Goal: Task Accomplishment & Management: Complete application form

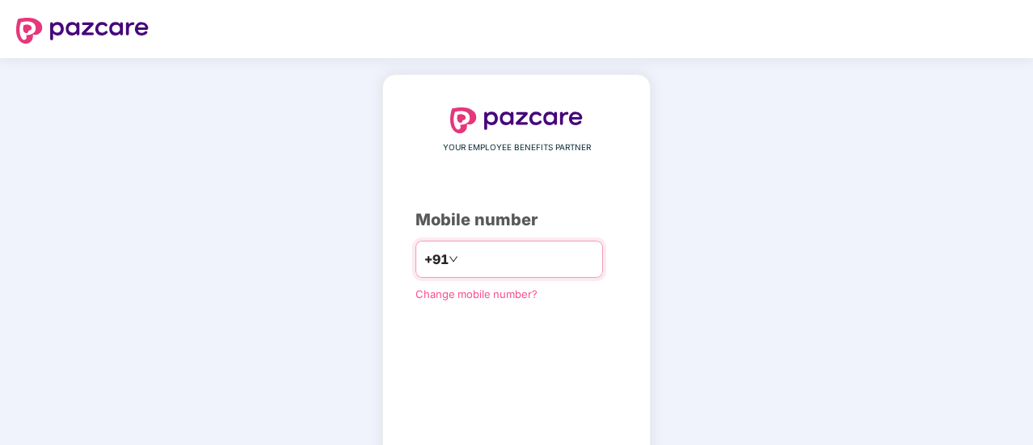
scroll to position [89, 0]
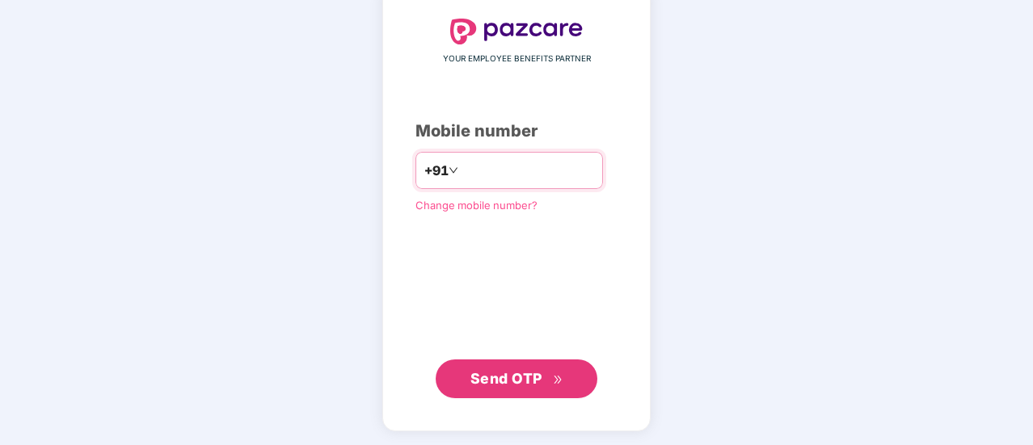
type input "**********"
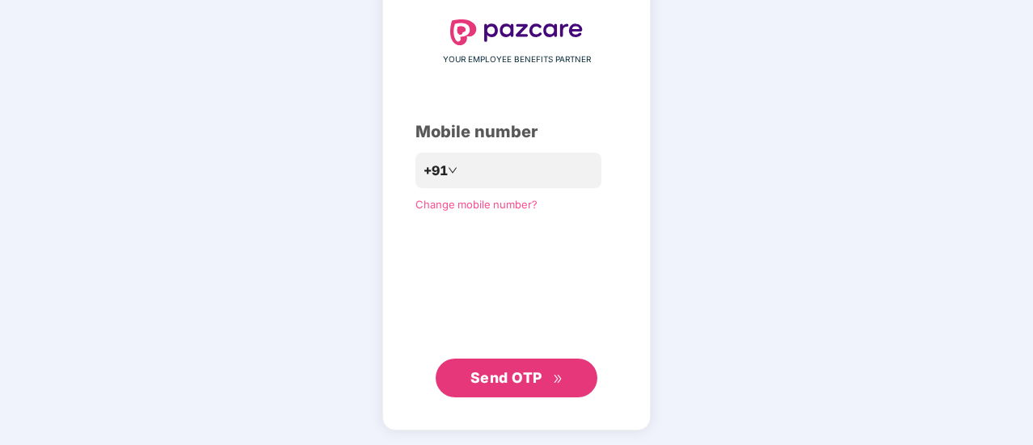
click at [520, 376] on span "Send OTP" at bounding box center [506, 377] width 72 height 17
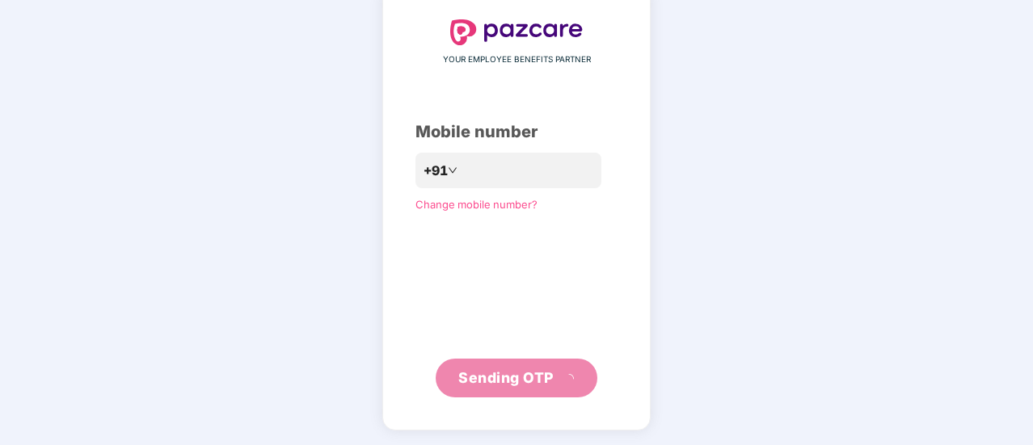
scroll to position [81, 0]
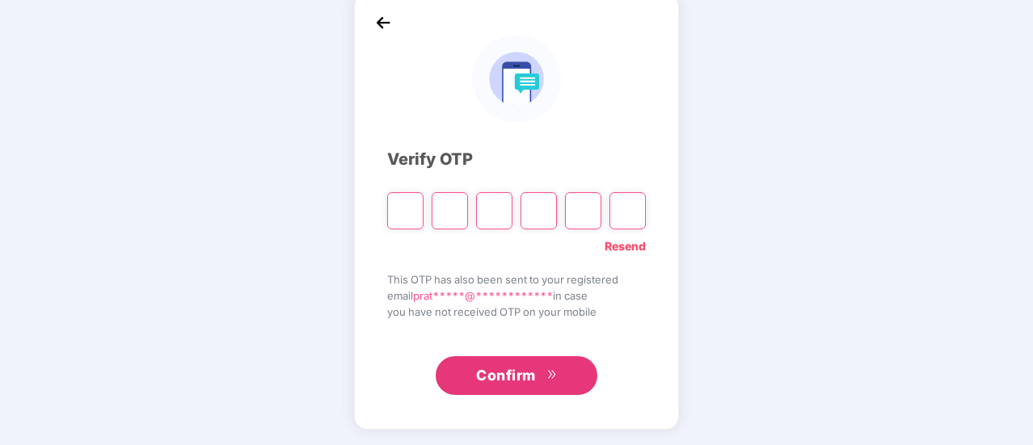
click at [413, 221] on input "Please enter verification code. Digit 1" at bounding box center [405, 210] width 36 height 37
type input "*"
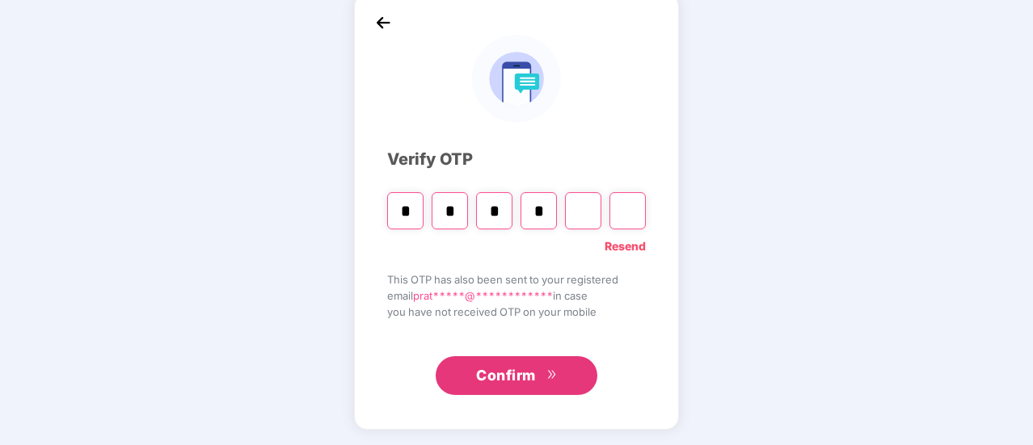
type input "*"
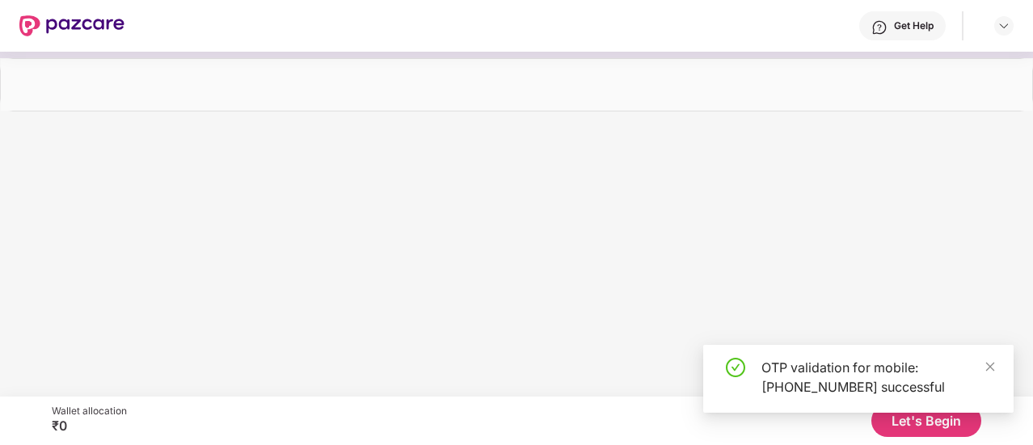
scroll to position [0, 0]
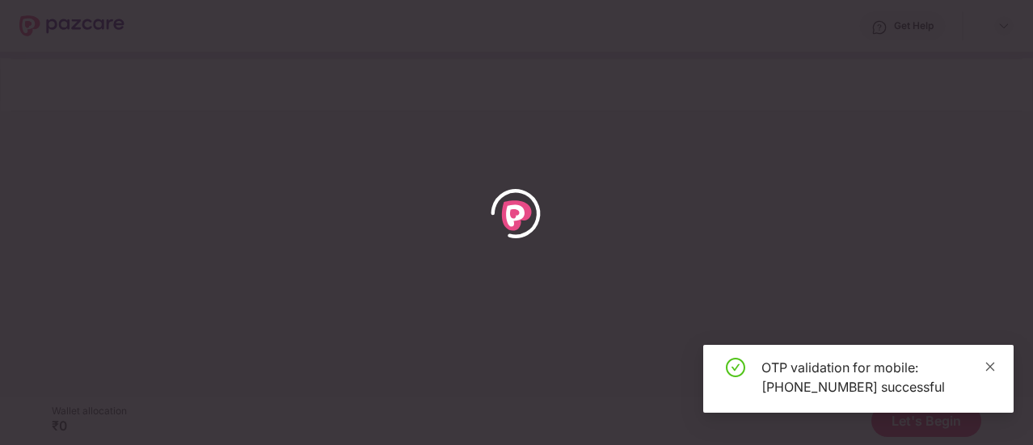
click at [992, 368] on icon "close" at bounding box center [989, 366] width 11 height 11
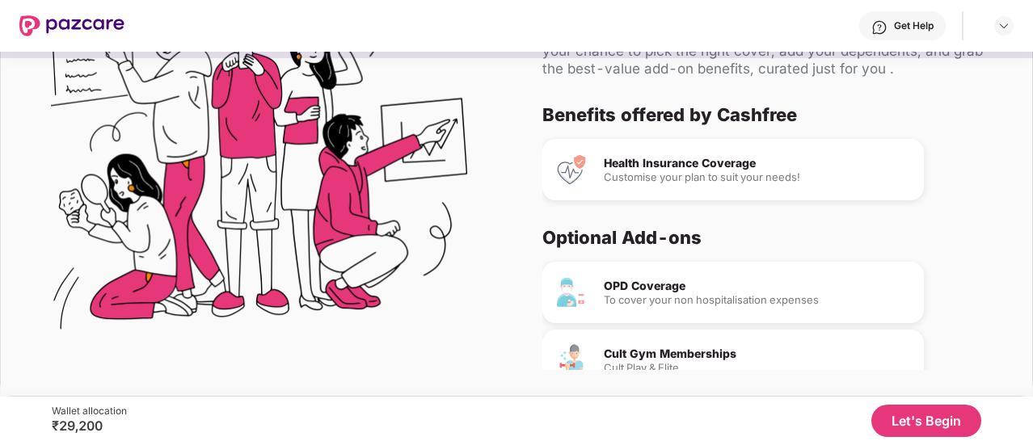
scroll to position [169, 0]
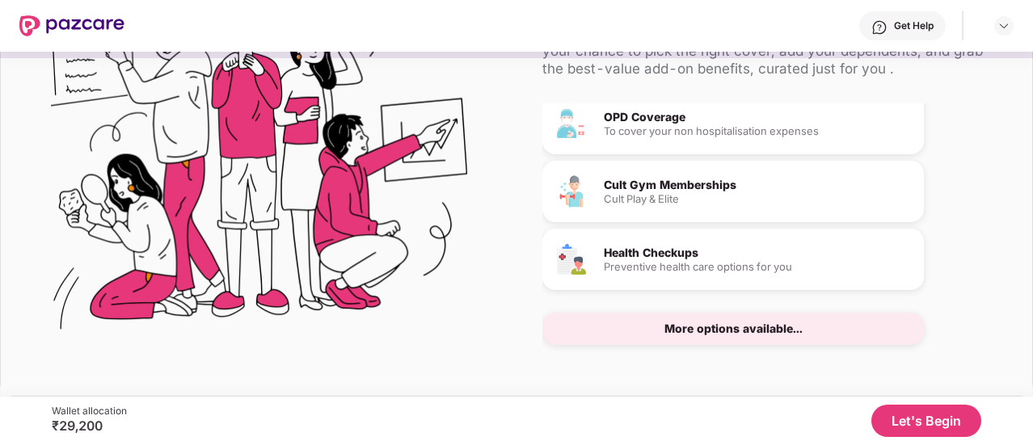
click at [753, 334] on div "More options available..." at bounding box center [733, 328] width 138 height 11
click at [891, 426] on button "Let's Begin" at bounding box center [926, 421] width 110 height 32
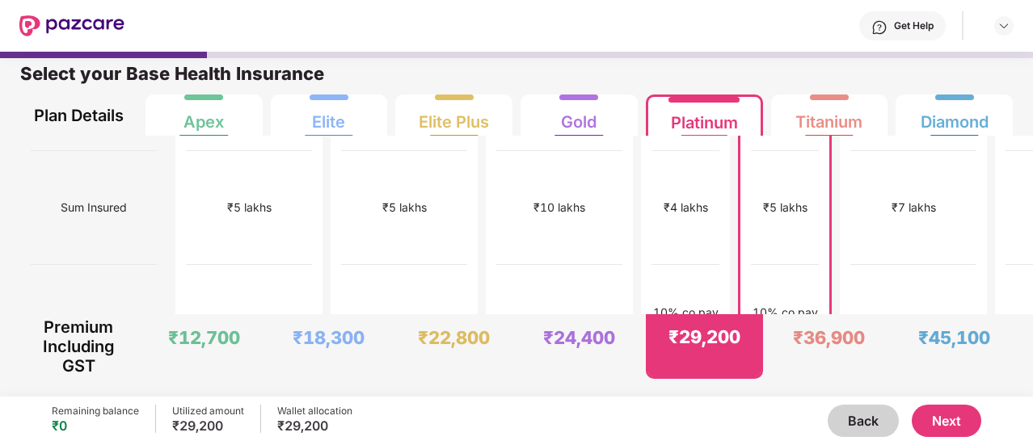
scroll to position [0, 0]
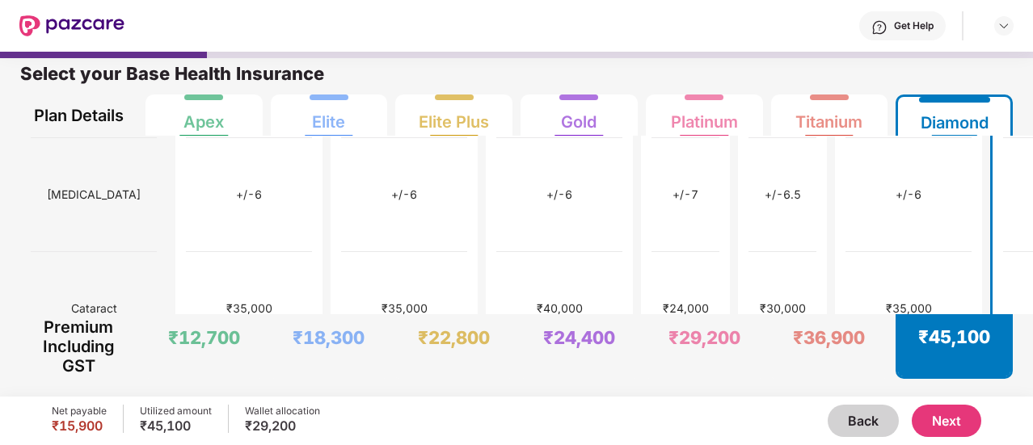
scroll to position [916, 0]
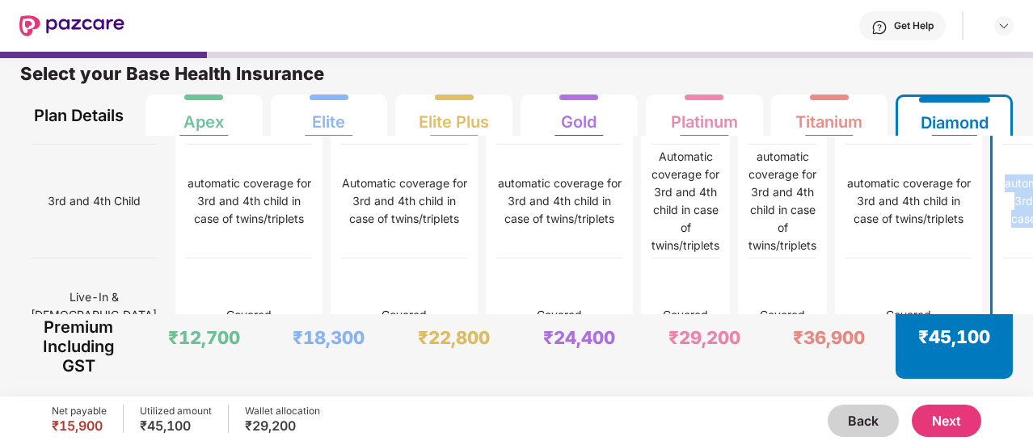
scroll to position [1131, 0]
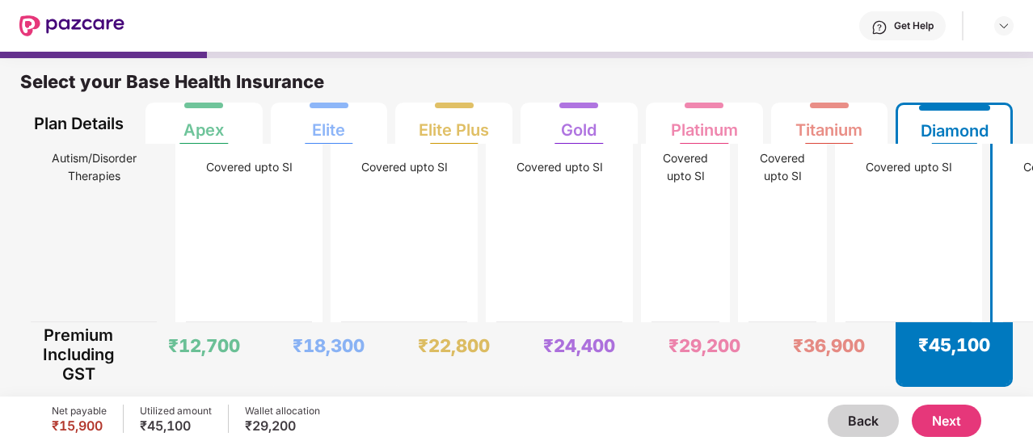
scroll to position [8026, 0]
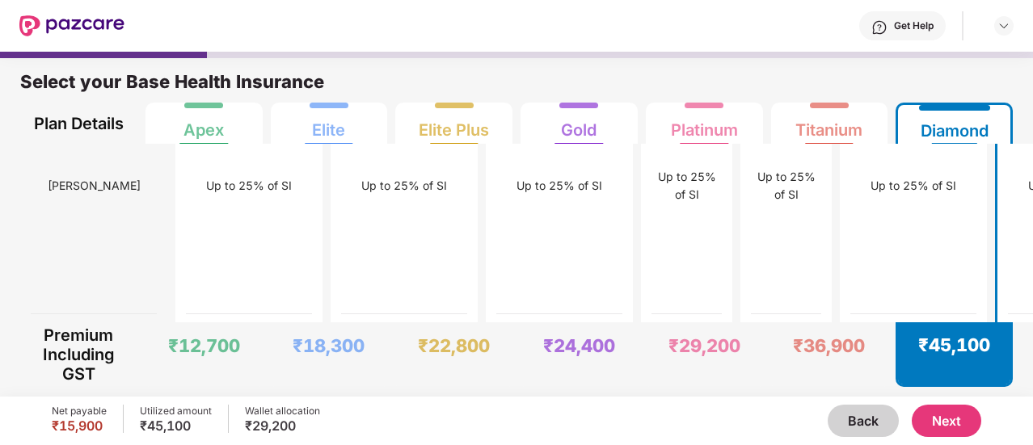
scroll to position [8, 0]
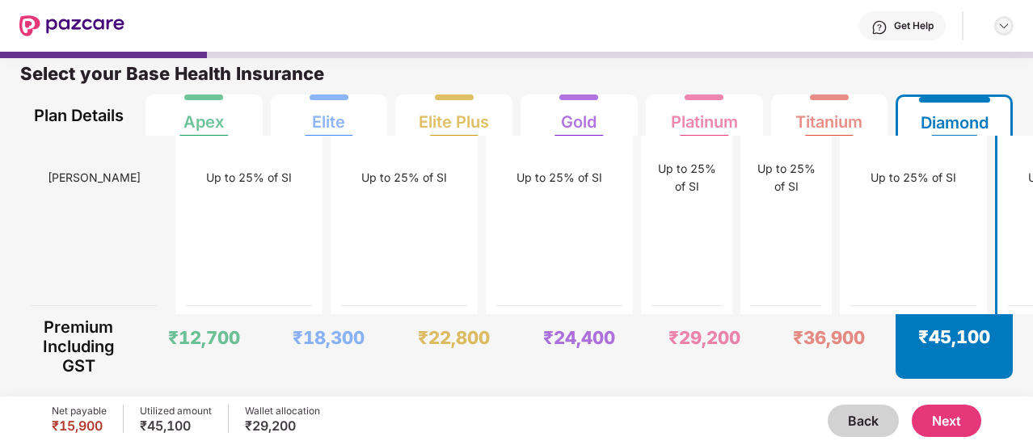
drag, startPoint x: 997, startPoint y: 35, endPoint x: 1008, endPoint y: 21, distance: 17.8
click at [1008, 21] on div at bounding box center [1003, 25] width 19 height 19
click at [1008, 21] on img at bounding box center [1003, 25] width 13 height 13
click at [900, 57] on div "Logout" at bounding box center [928, 64] width 210 height 32
